Goal: Information Seeking & Learning: Learn about a topic

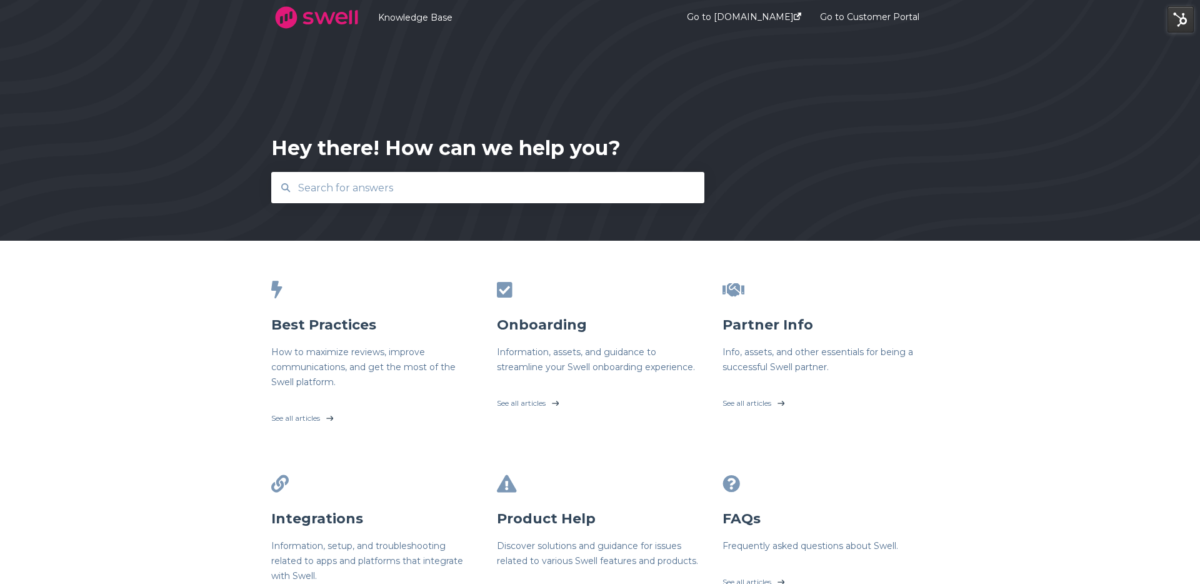
click at [470, 197] on input "text" at bounding box center [488, 187] width 395 height 27
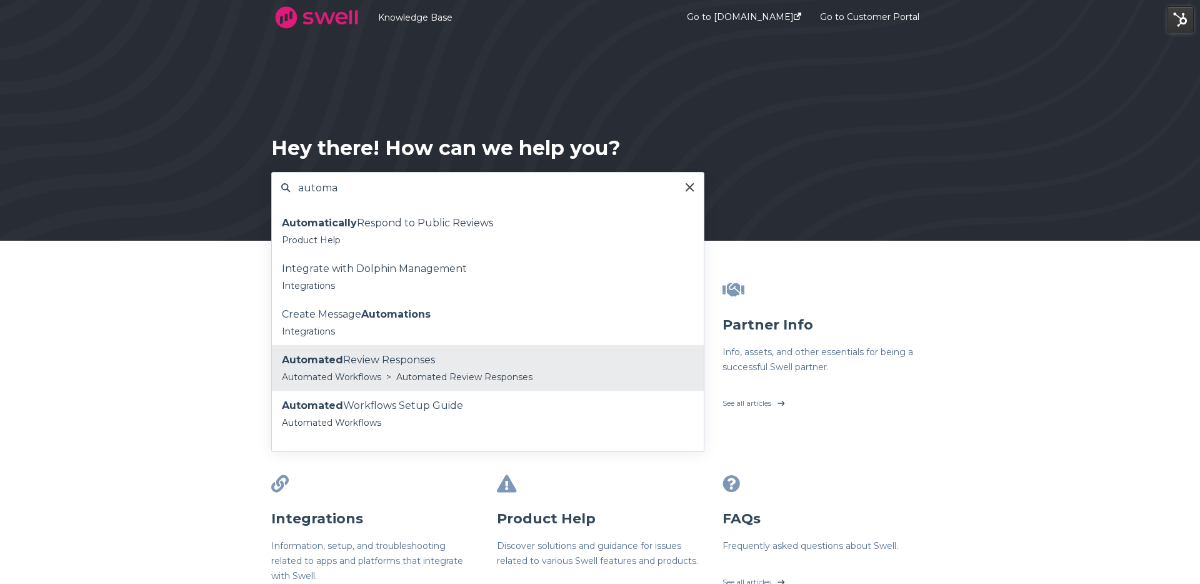
type input "automa"
click at [434, 369] on div "Automated Workflows > Automated Review Responses" at bounding box center [488, 376] width 412 height 15
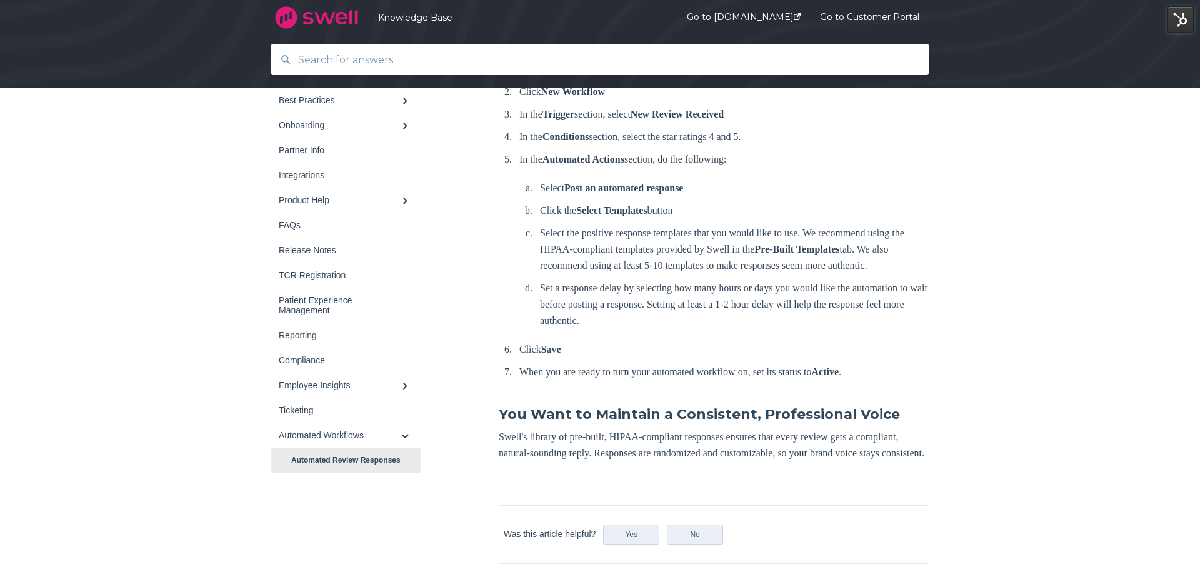
scroll to position [1983, 0]
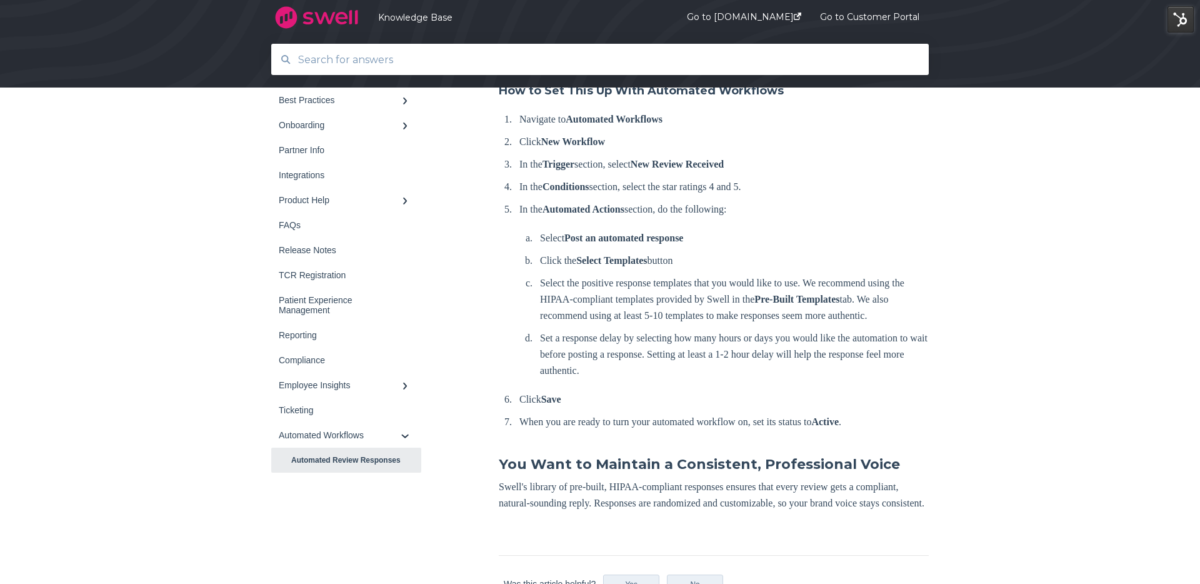
scroll to position [1983, 0]
